Goal: Complete application form: Complete application form

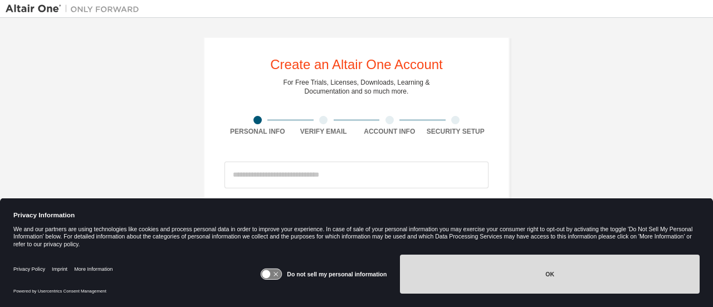
click at [496, 282] on button "OK" at bounding box center [550, 274] width 300 height 39
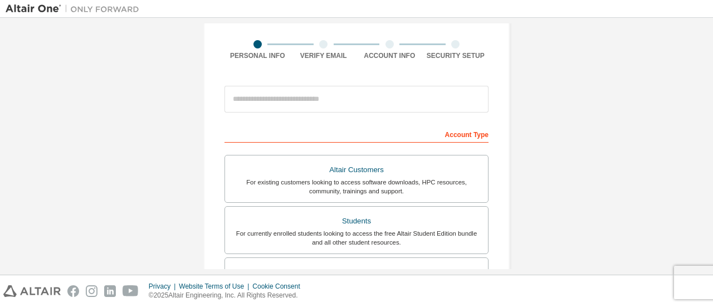
scroll to position [65, 0]
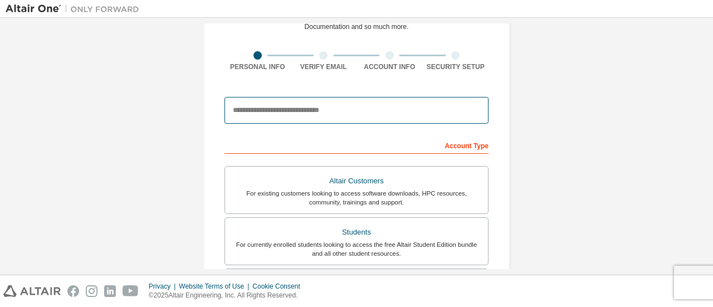
click at [382, 111] on input "email" at bounding box center [356, 110] width 264 height 27
type input "**********"
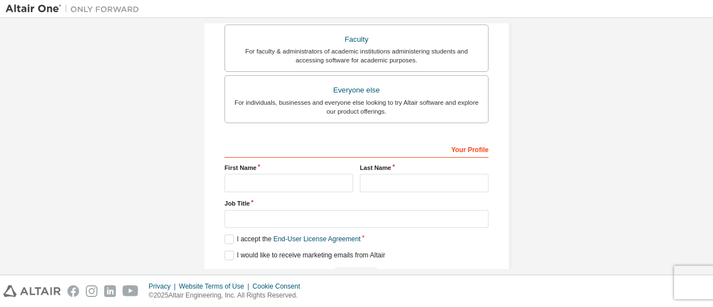
scroll to position [341, 0]
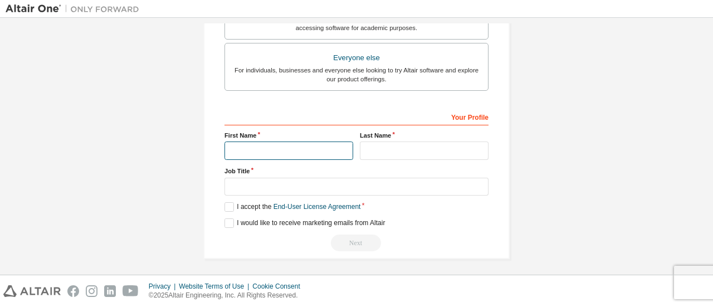
click at [277, 147] on input "text" at bounding box center [288, 150] width 129 height 18
type input "*****"
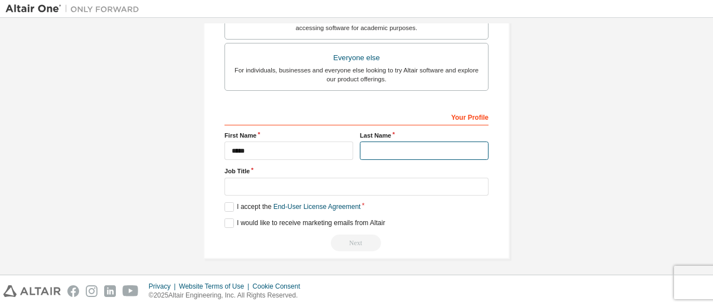
type input "*****"
click at [227, 207] on label "I accept the End-User License Agreement" at bounding box center [292, 206] width 136 height 9
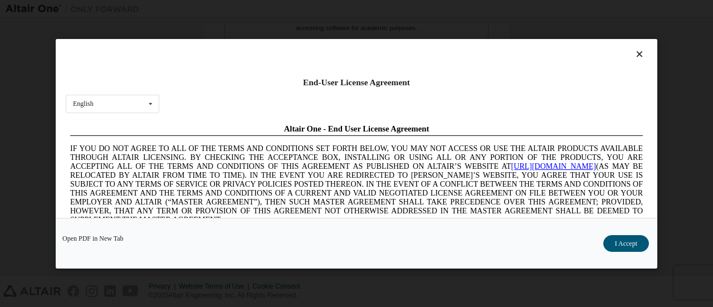
scroll to position [0, 0]
drag, startPoint x: 634, startPoint y: 240, endPoint x: 502, endPoint y: 93, distance: 196.8
click at [634, 240] on button "I Accept" at bounding box center [626, 243] width 46 height 17
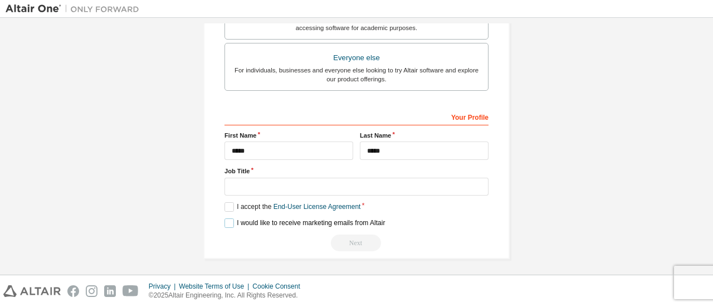
click at [227, 222] on label "I would like to receive marketing emails from Altair" at bounding box center [304, 222] width 160 height 9
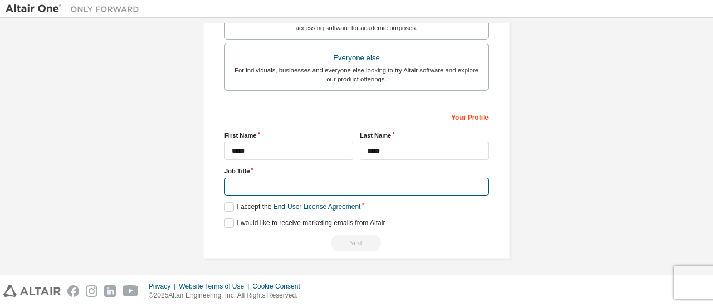
click at [302, 181] on input "text" at bounding box center [356, 187] width 264 height 18
type input "*******"
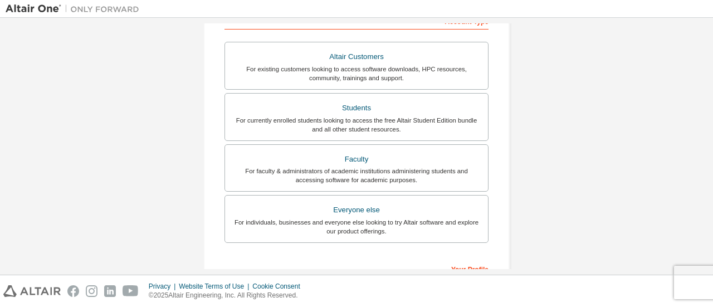
scroll to position [173, 0]
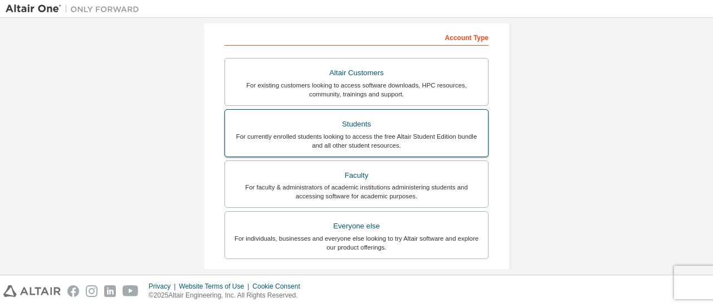
click at [369, 144] on div "For currently enrolled students looking to access the free Altair Student Editi…" at bounding box center [357, 141] width 250 height 18
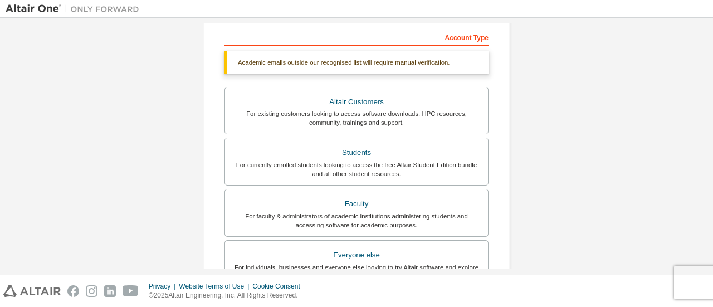
scroll to position [370, 0]
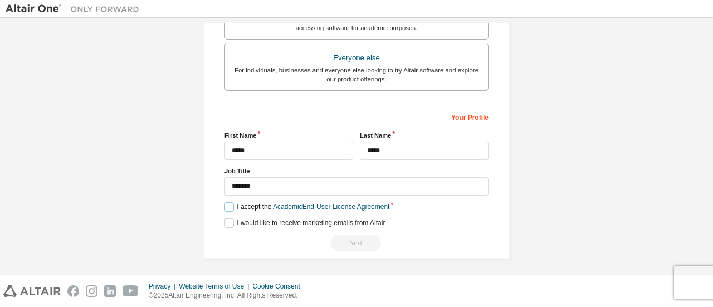
click at [227, 206] on label "I accept the Academic End-User License Agreement" at bounding box center [306, 206] width 165 height 9
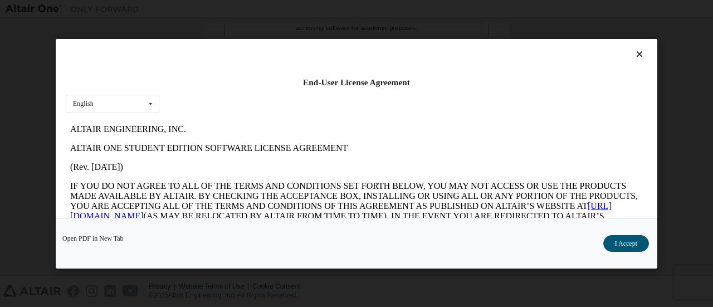
scroll to position [0, 0]
click at [624, 243] on button "I Accept" at bounding box center [626, 243] width 46 height 17
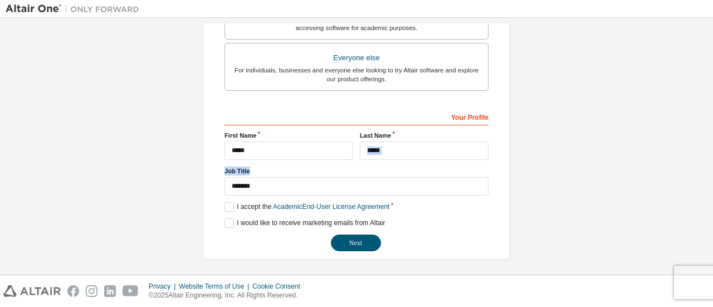
drag, startPoint x: 707, startPoint y: 182, endPoint x: 706, endPoint y: 154, distance: 28.5
click at [706, 154] on div "**********" at bounding box center [356, 146] width 713 height 257
click at [350, 247] on button "Next" at bounding box center [356, 243] width 50 height 17
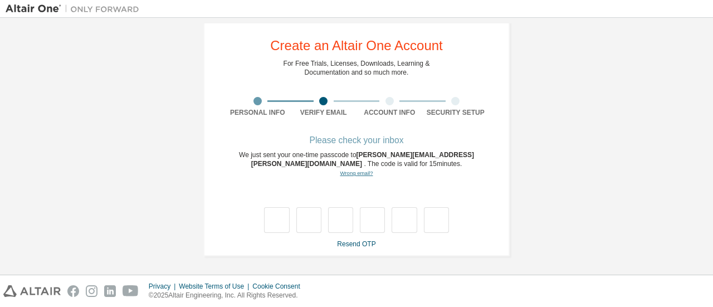
click at [355, 174] on link "Wrong email?" at bounding box center [356, 173] width 33 height 6
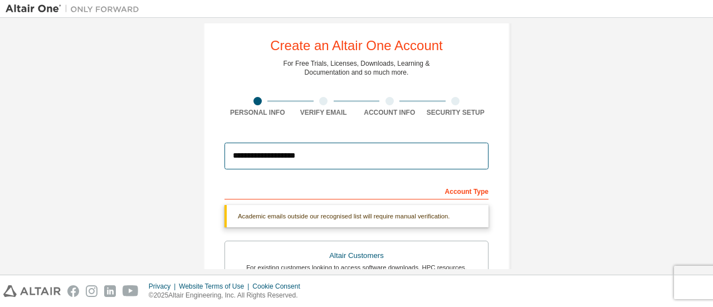
click at [306, 156] on input "**********" at bounding box center [356, 156] width 264 height 27
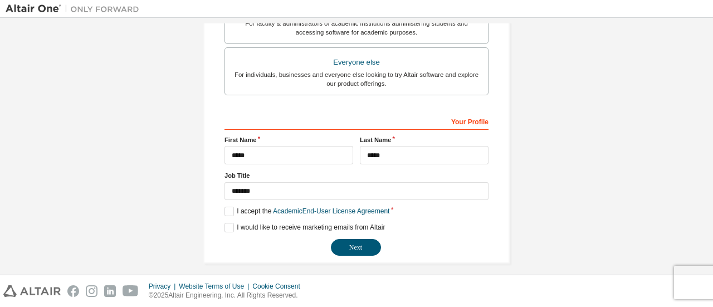
scroll to position [341, 0]
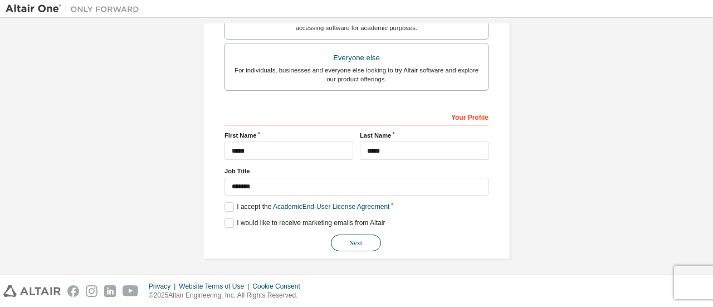
type input "**********"
click at [355, 237] on button "Next" at bounding box center [356, 243] width 50 height 17
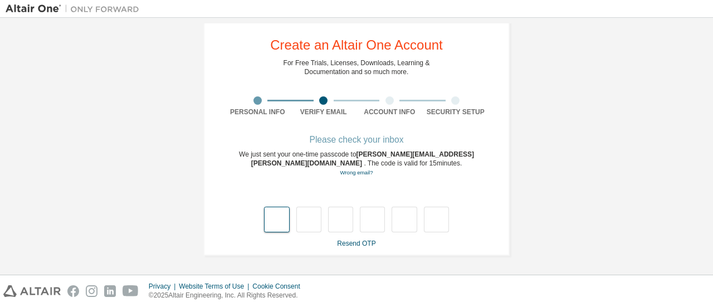
scroll to position [19, 0]
type input "*"
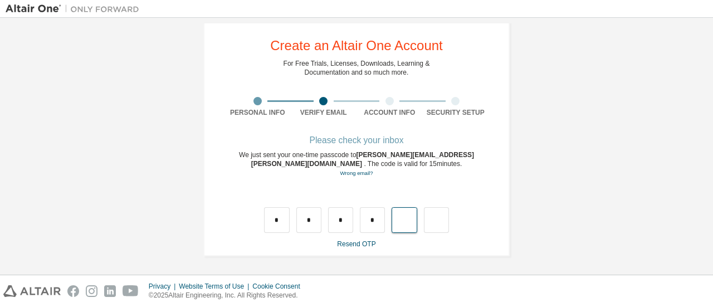
type input "*"
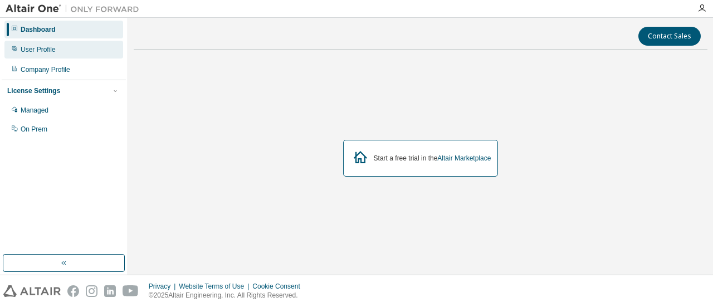
click at [30, 47] on div "User Profile" at bounding box center [38, 49] width 35 height 9
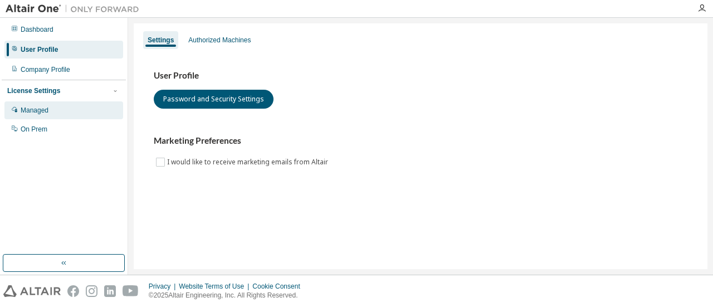
click at [49, 106] on div "Managed" at bounding box center [63, 110] width 119 height 18
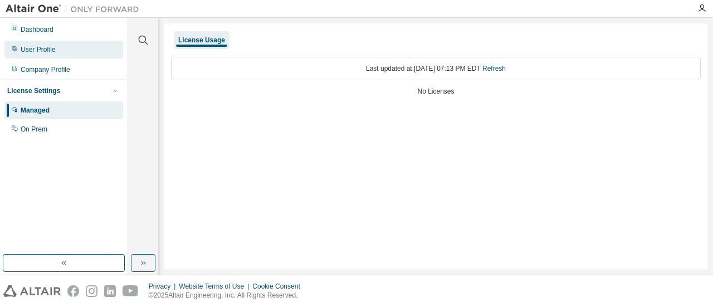
click at [37, 49] on div "User Profile" at bounding box center [38, 49] width 35 height 9
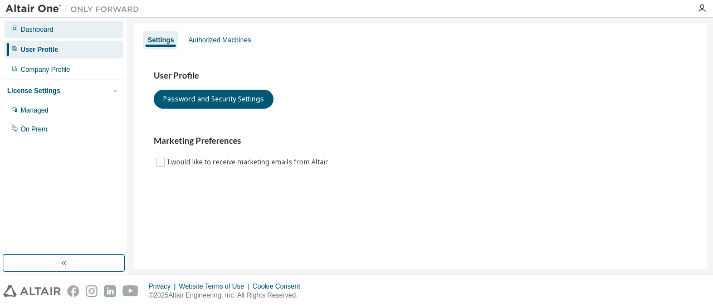
click at [56, 35] on div "Dashboard" at bounding box center [63, 30] width 119 height 18
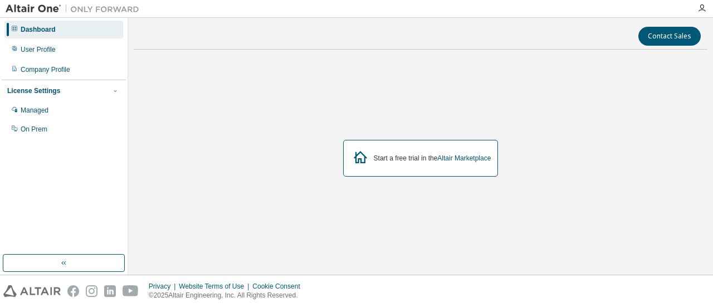
click at [39, 9] on img at bounding box center [75, 8] width 139 height 11
